Goal: Information Seeking & Learning: Learn about a topic

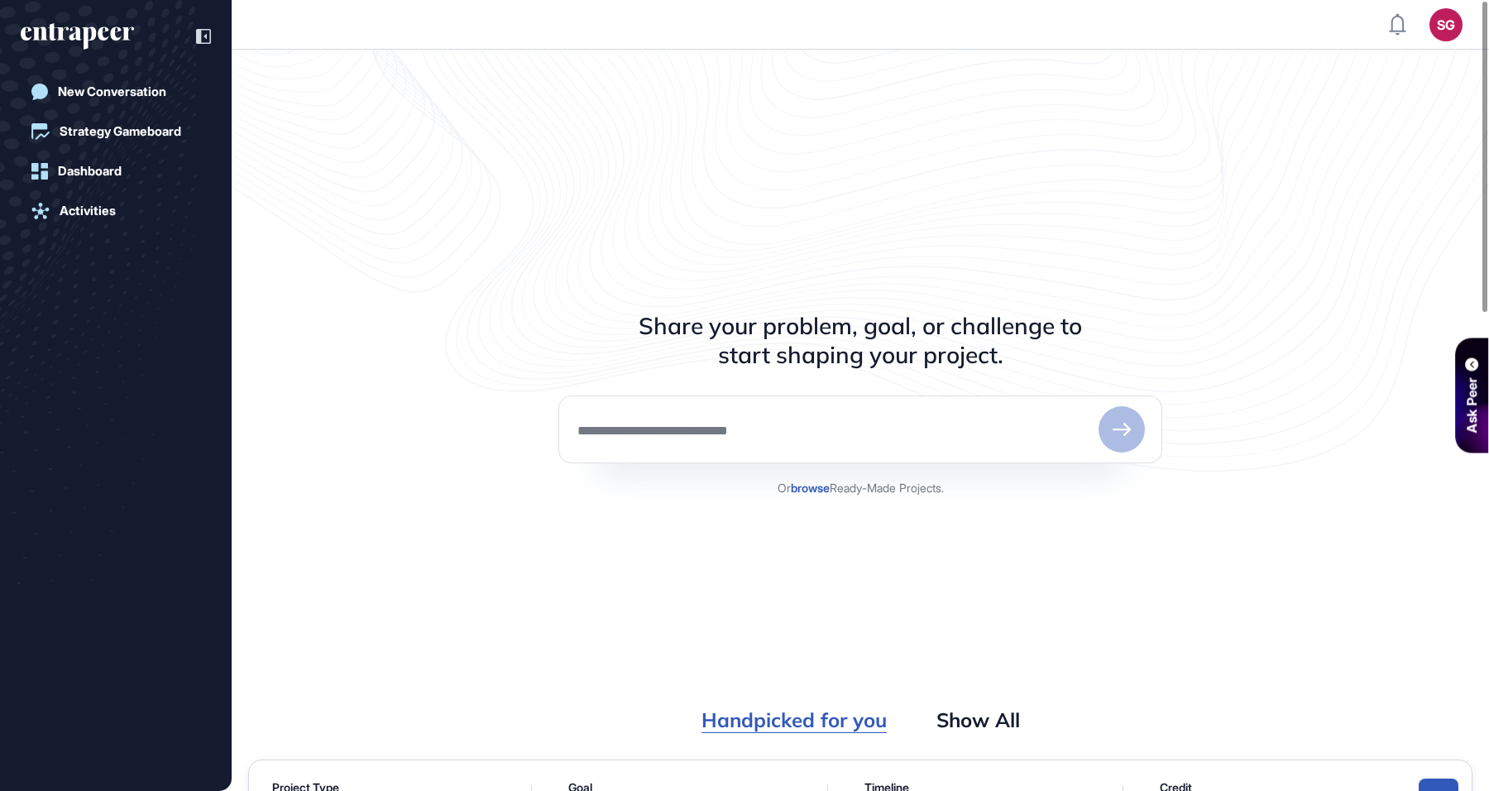
click at [698, 329] on h3 "Share your problem, goal, or challenge to start shaping your project." at bounding box center [860, 340] width 443 height 58
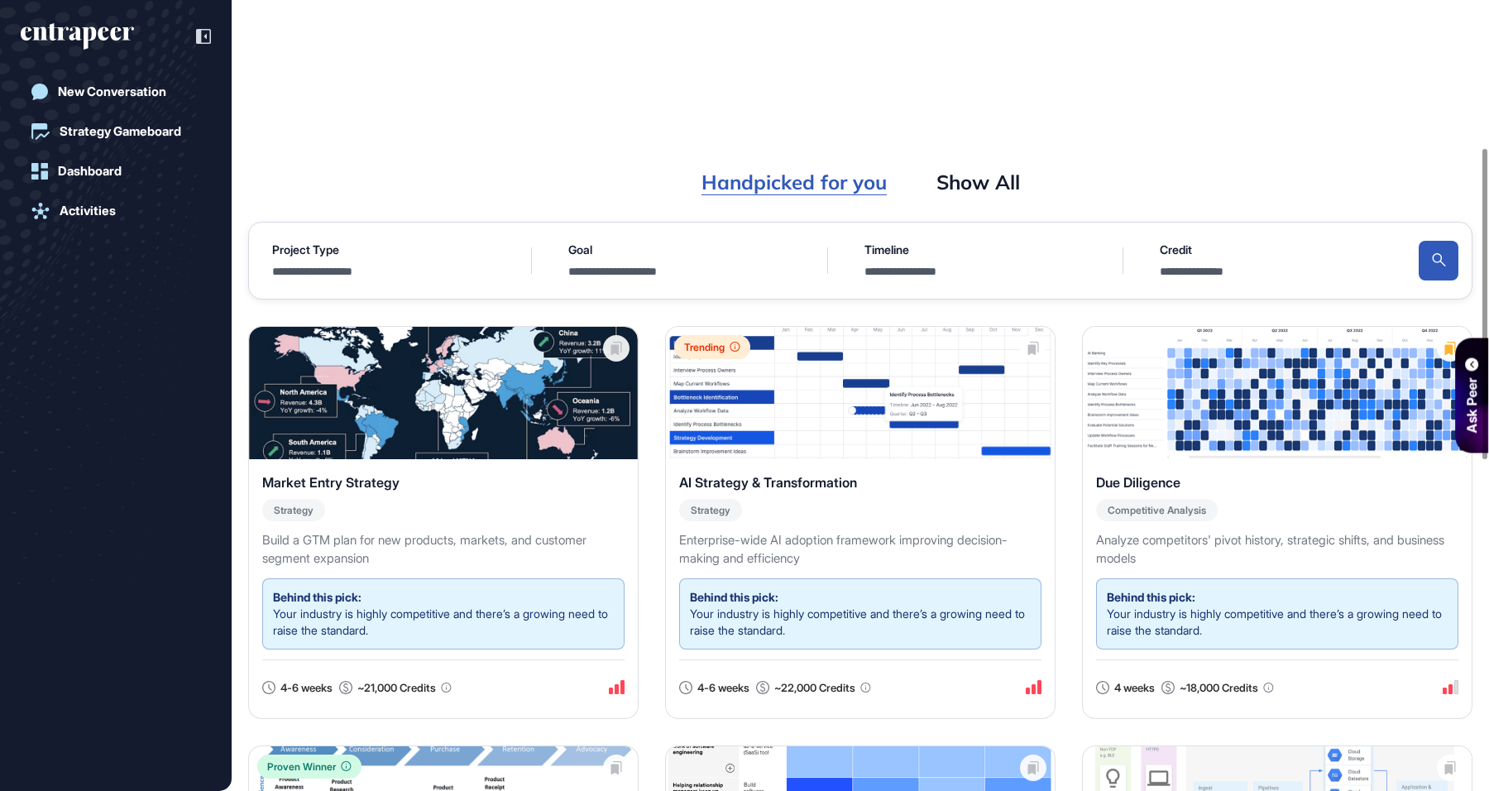
scroll to position [275, 0]
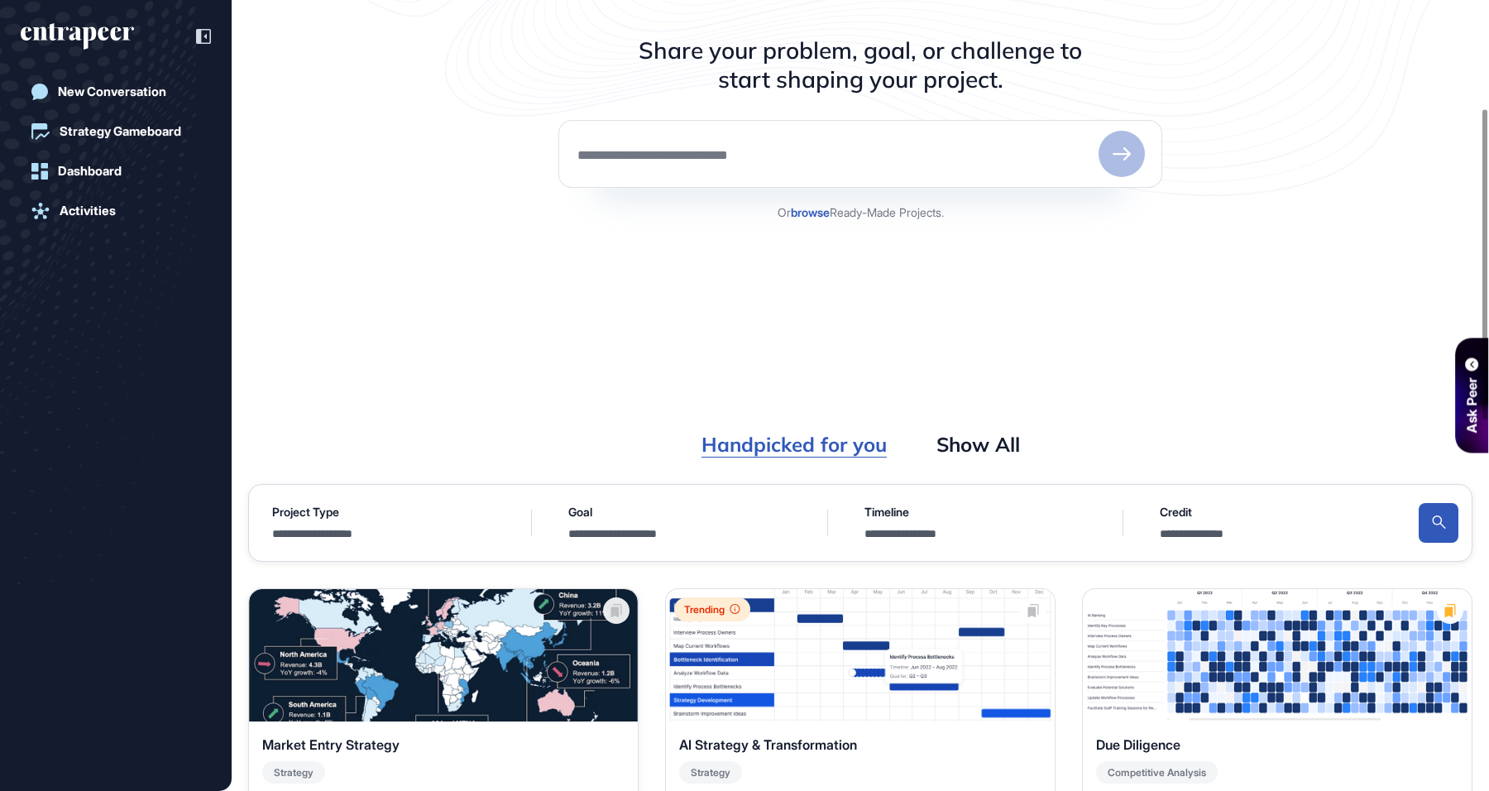
click at [495, 670] on img at bounding box center [443, 655] width 389 height 132
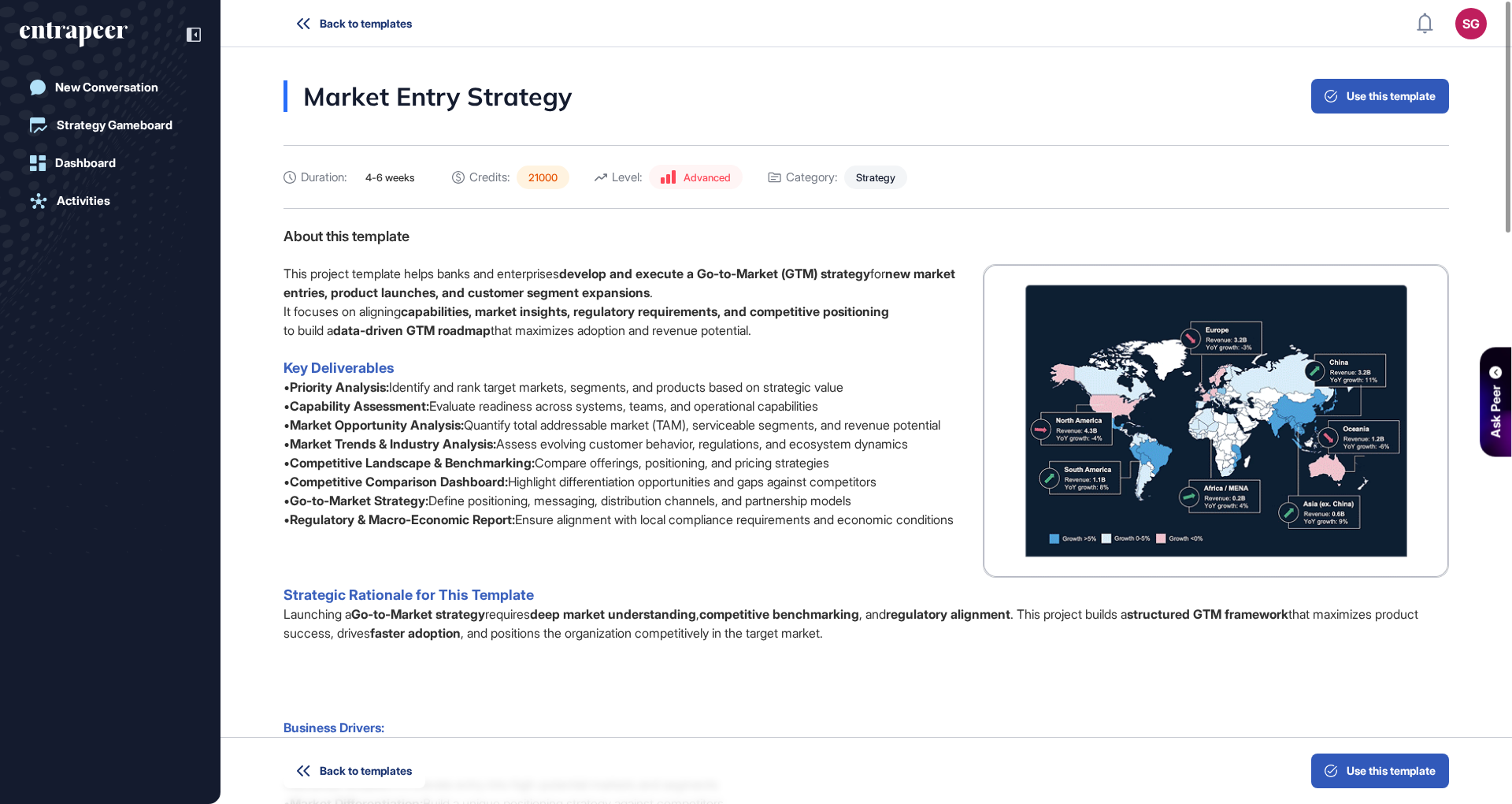
click at [304, 31] on button "Back to templates" at bounding box center [354, 24] width 142 height 34
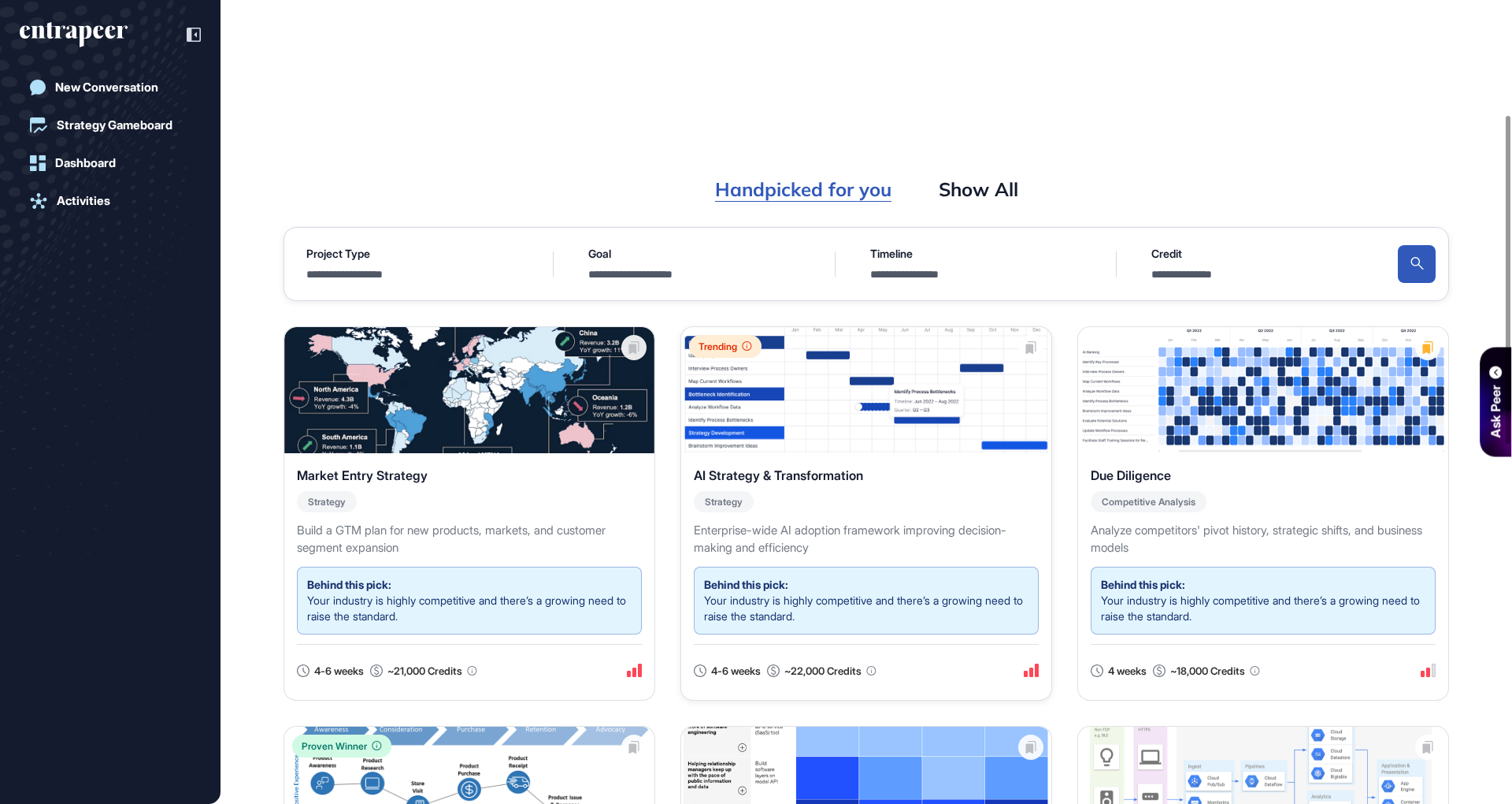
scroll to position [840, 0]
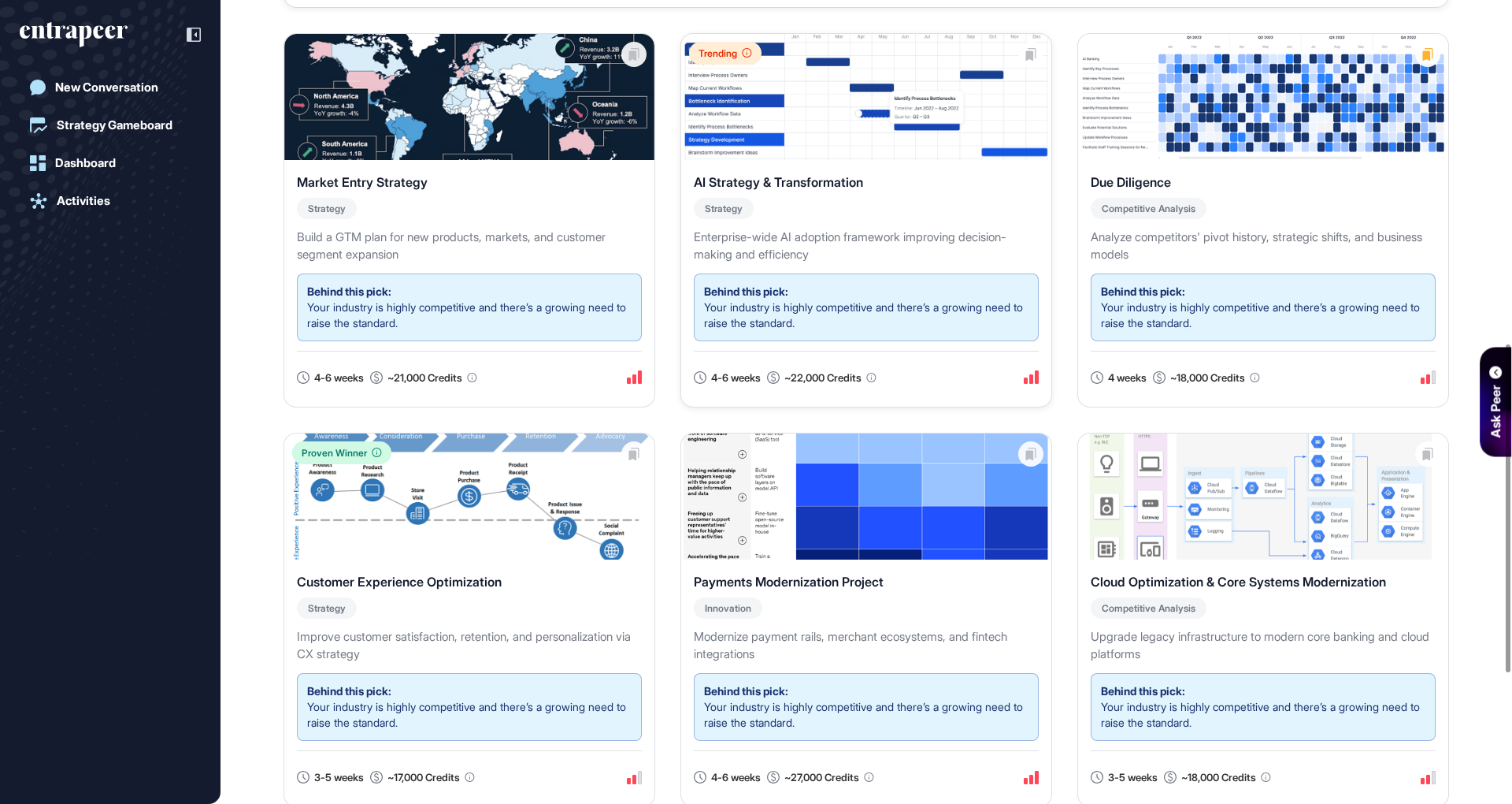
click at [908, 172] on h3 "AI Strategy & Transformation" at bounding box center [866, 182] width 345 height 19
click at [909, 172] on h3 "AI Strategy & Transformation" at bounding box center [866, 182] width 345 height 19
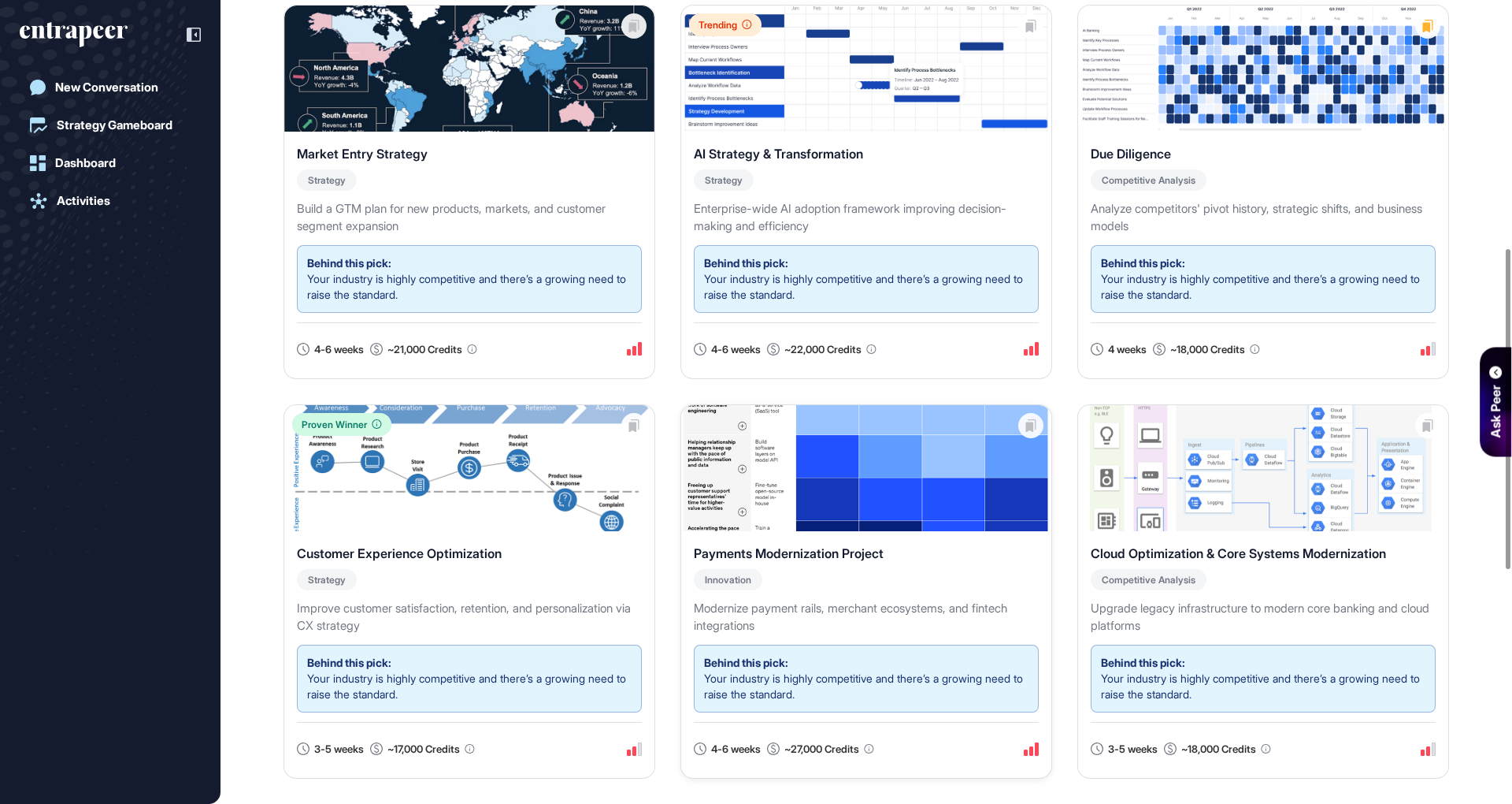
scroll to position [599, 0]
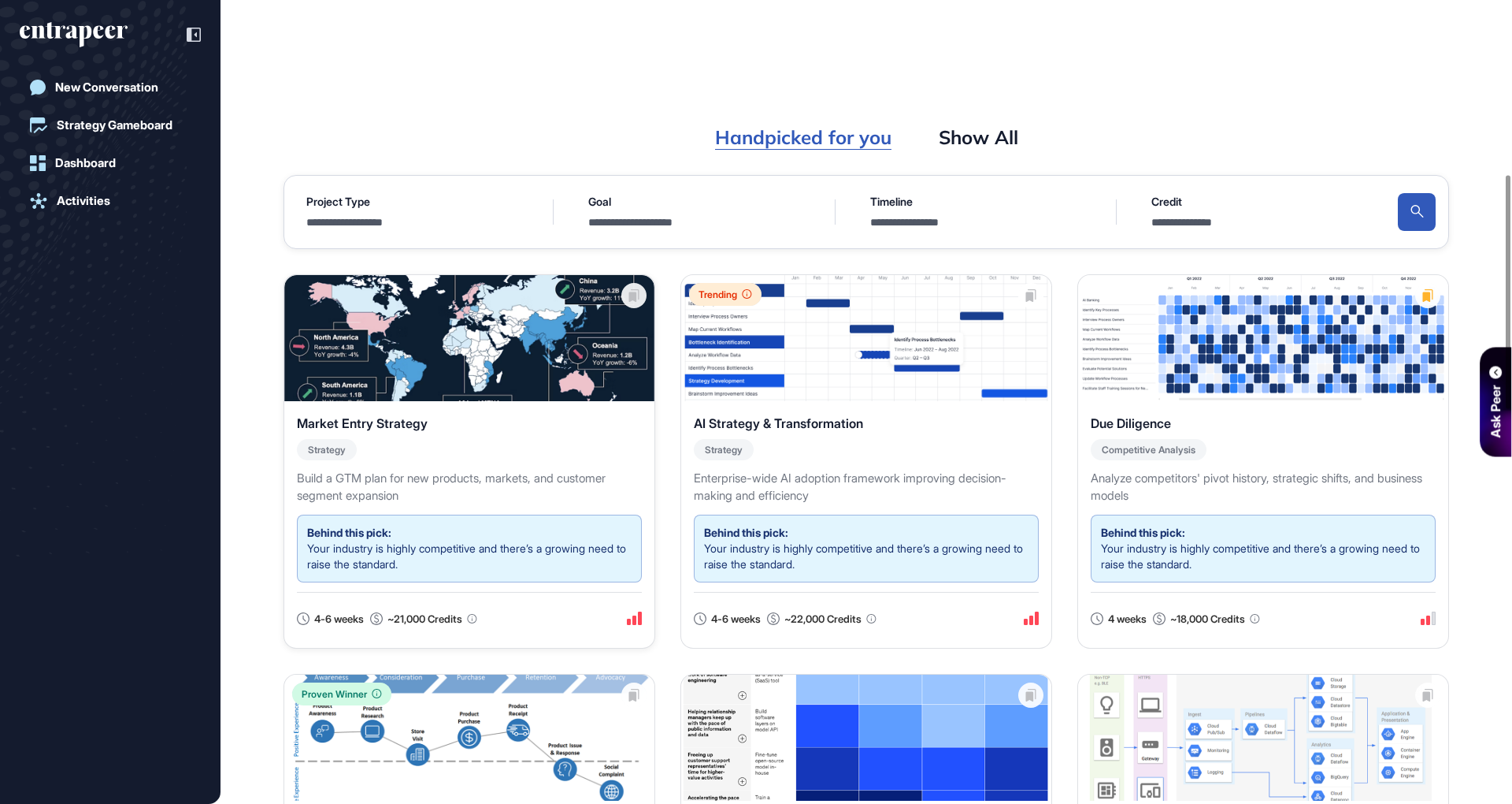
click at [438, 367] on img at bounding box center [469, 338] width 370 height 126
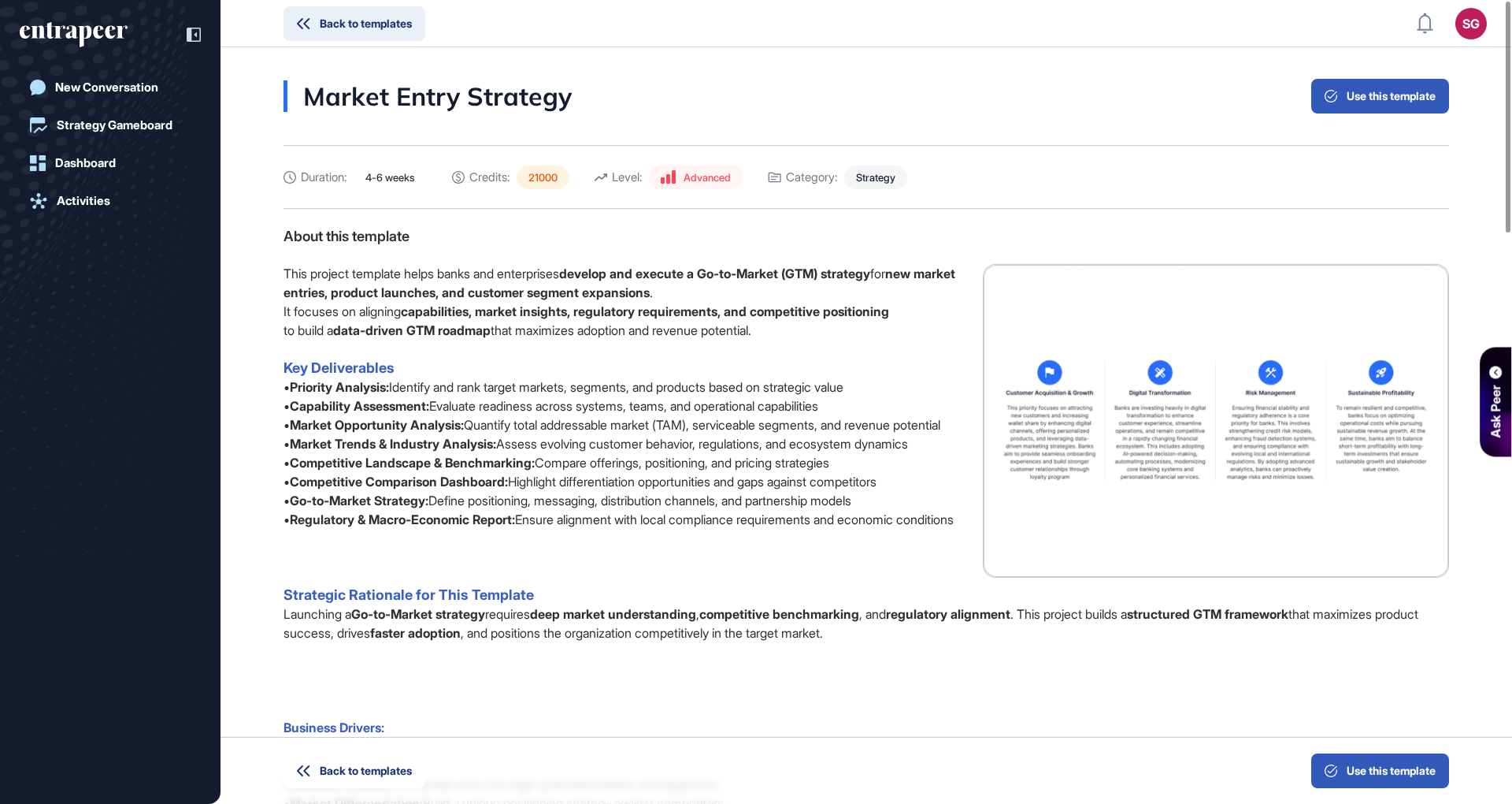
click at [303, 25] on icon at bounding box center [304, 24] width 13 height 11
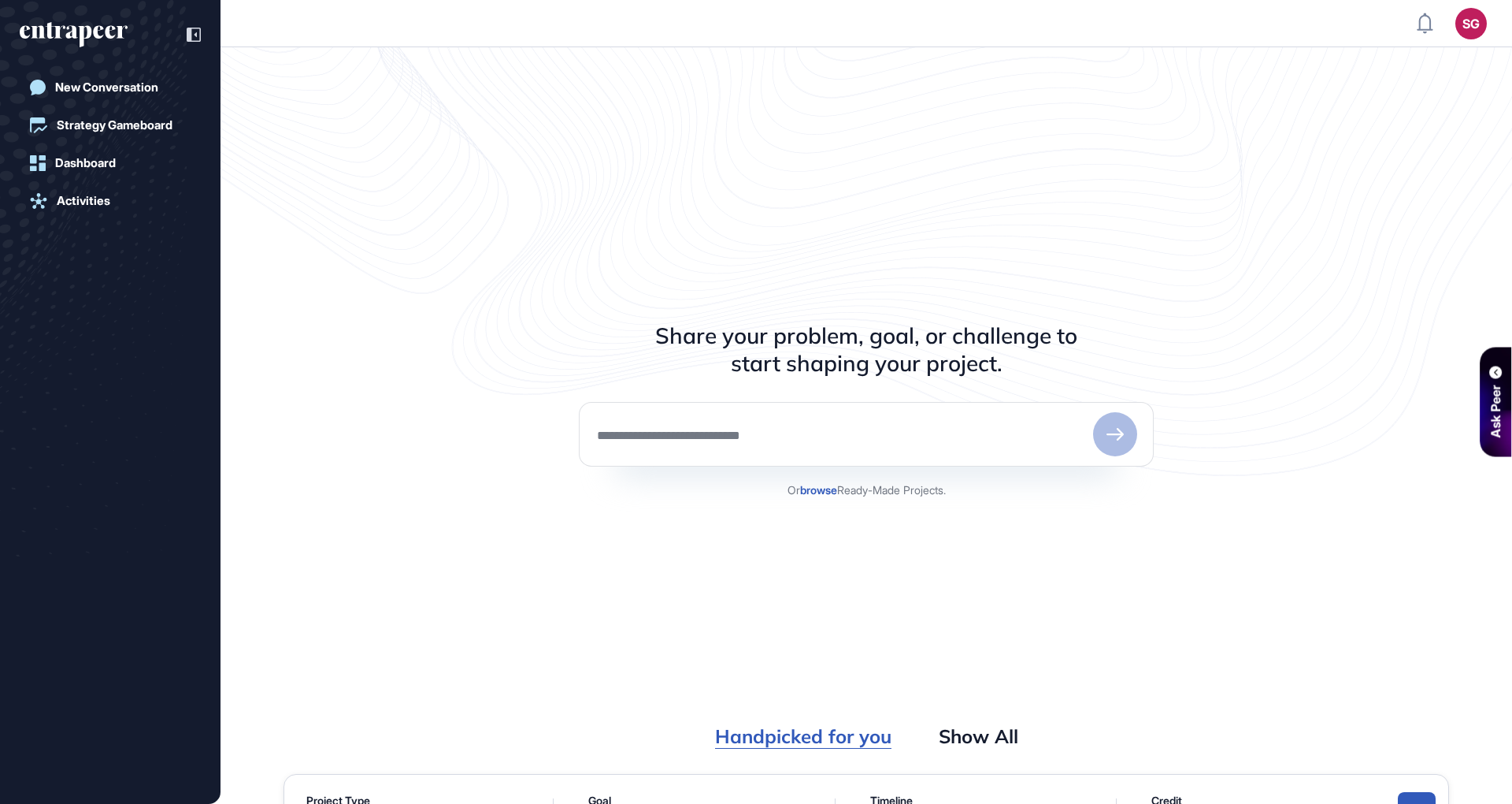
click at [514, 564] on div "Share your problem, goal, or challenge to start shaping your project. Or browse…" at bounding box center [866, 401] width 1165 height 412
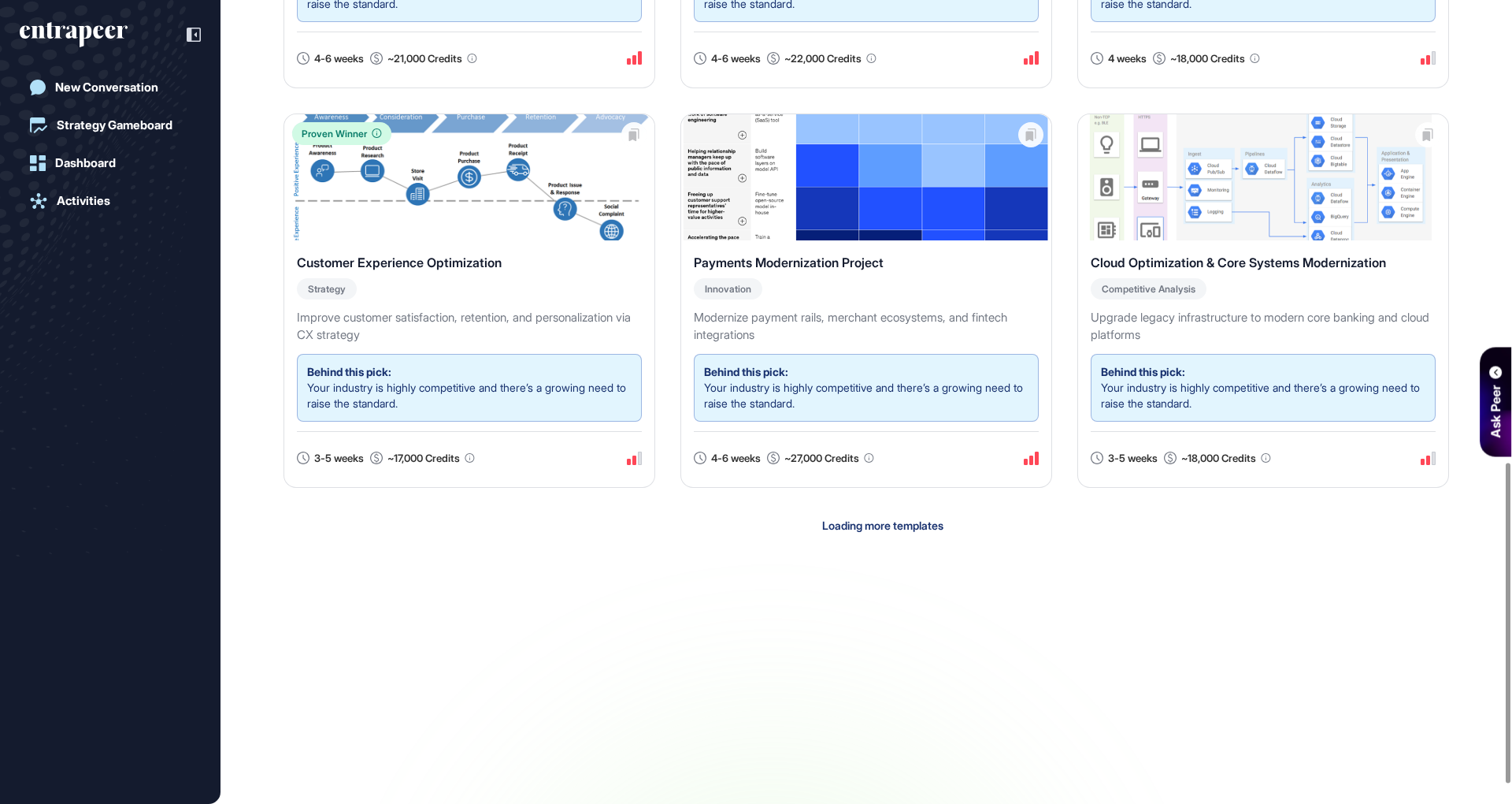
click at [522, 578] on div at bounding box center [866, 640] width 1165 height 157
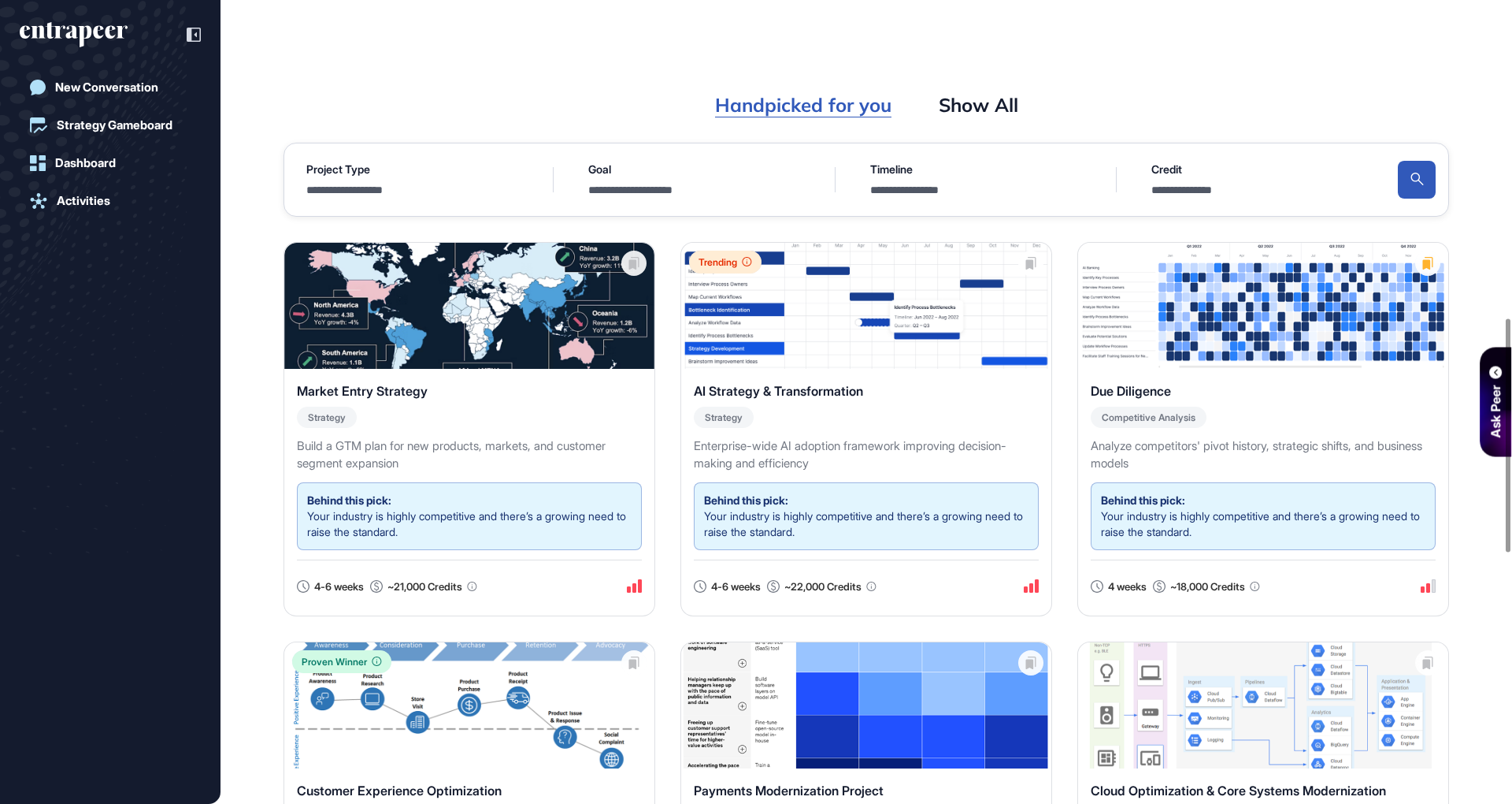
scroll to position [599, 0]
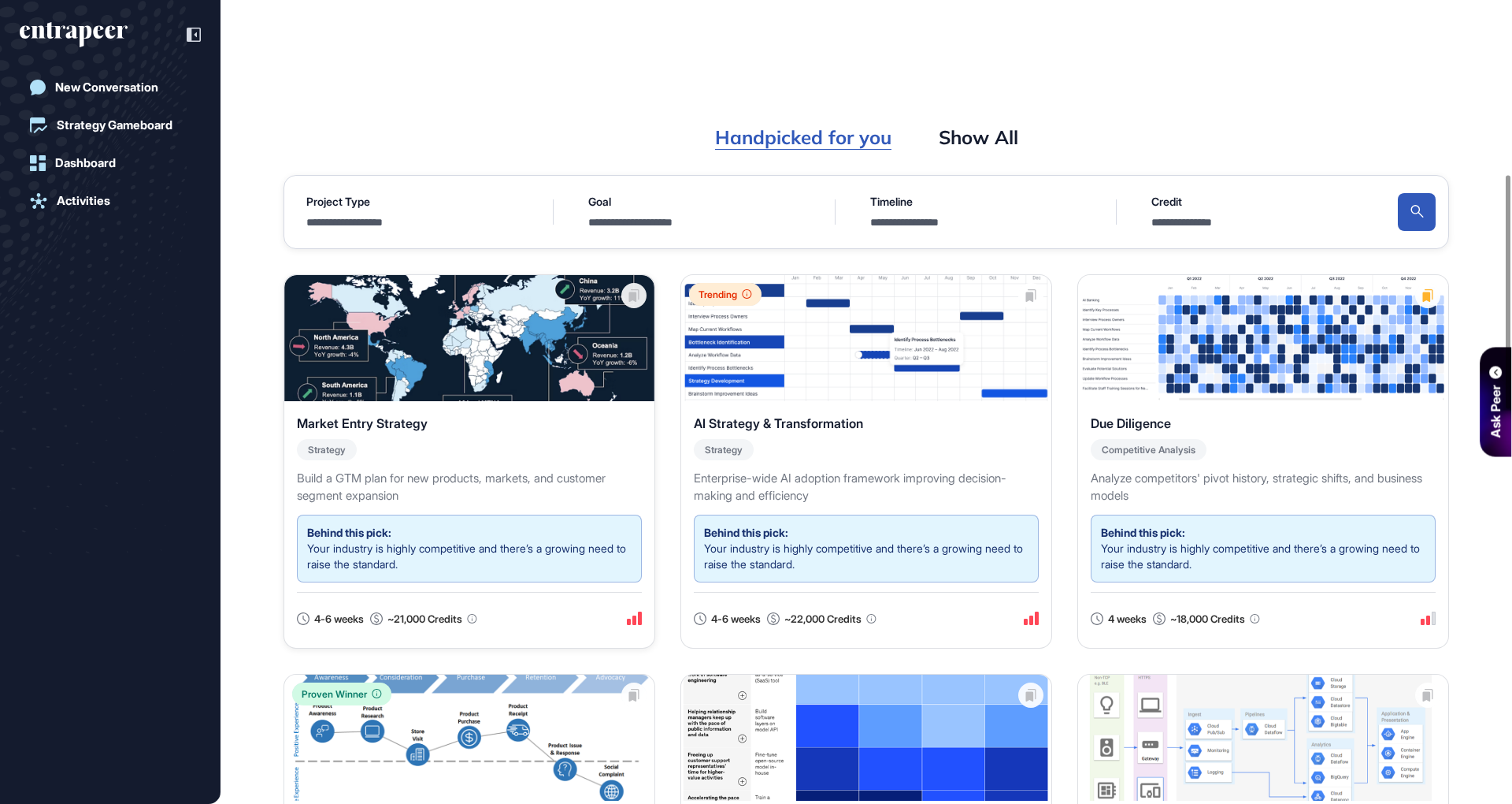
click at [481, 372] on img at bounding box center [469, 338] width 370 height 126
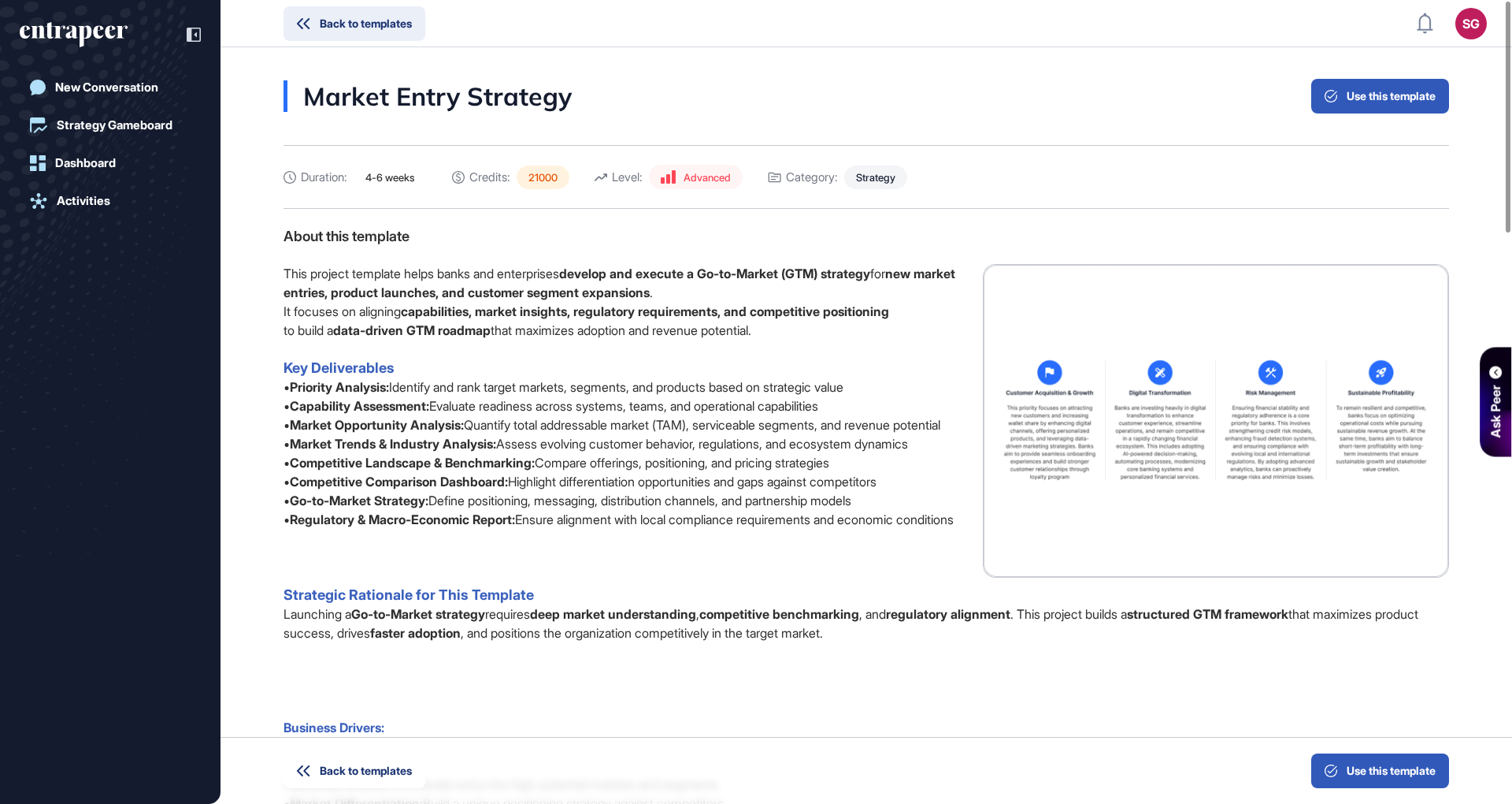
click at [371, 28] on span "Back to templates" at bounding box center [366, 24] width 92 height 11
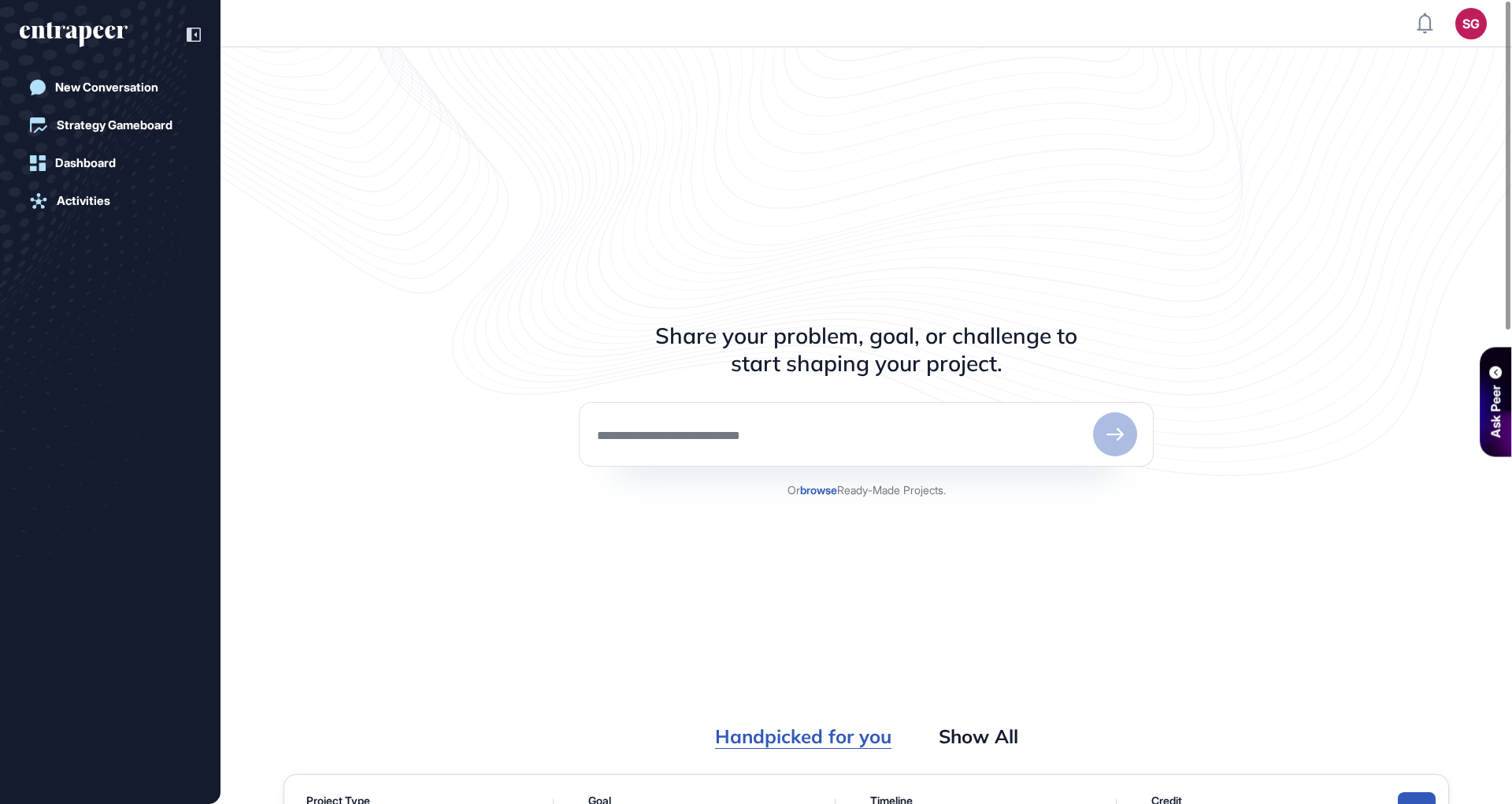
scroll to position [280, 0]
